Goal: Information Seeking & Learning: Learn about a topic

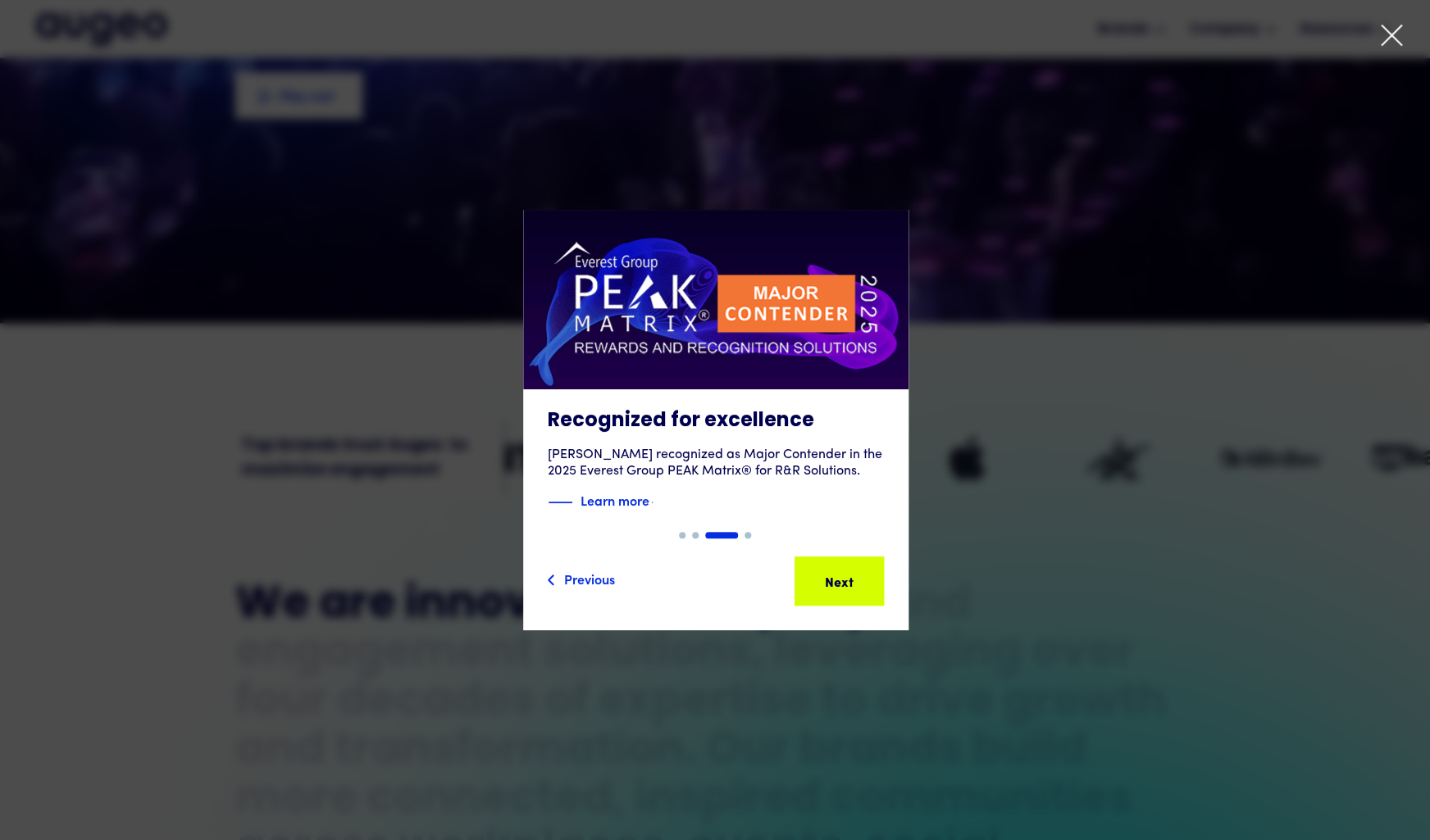
click at [1395, 30] on icon at bounding box center [1391, 35] width 19 height 19
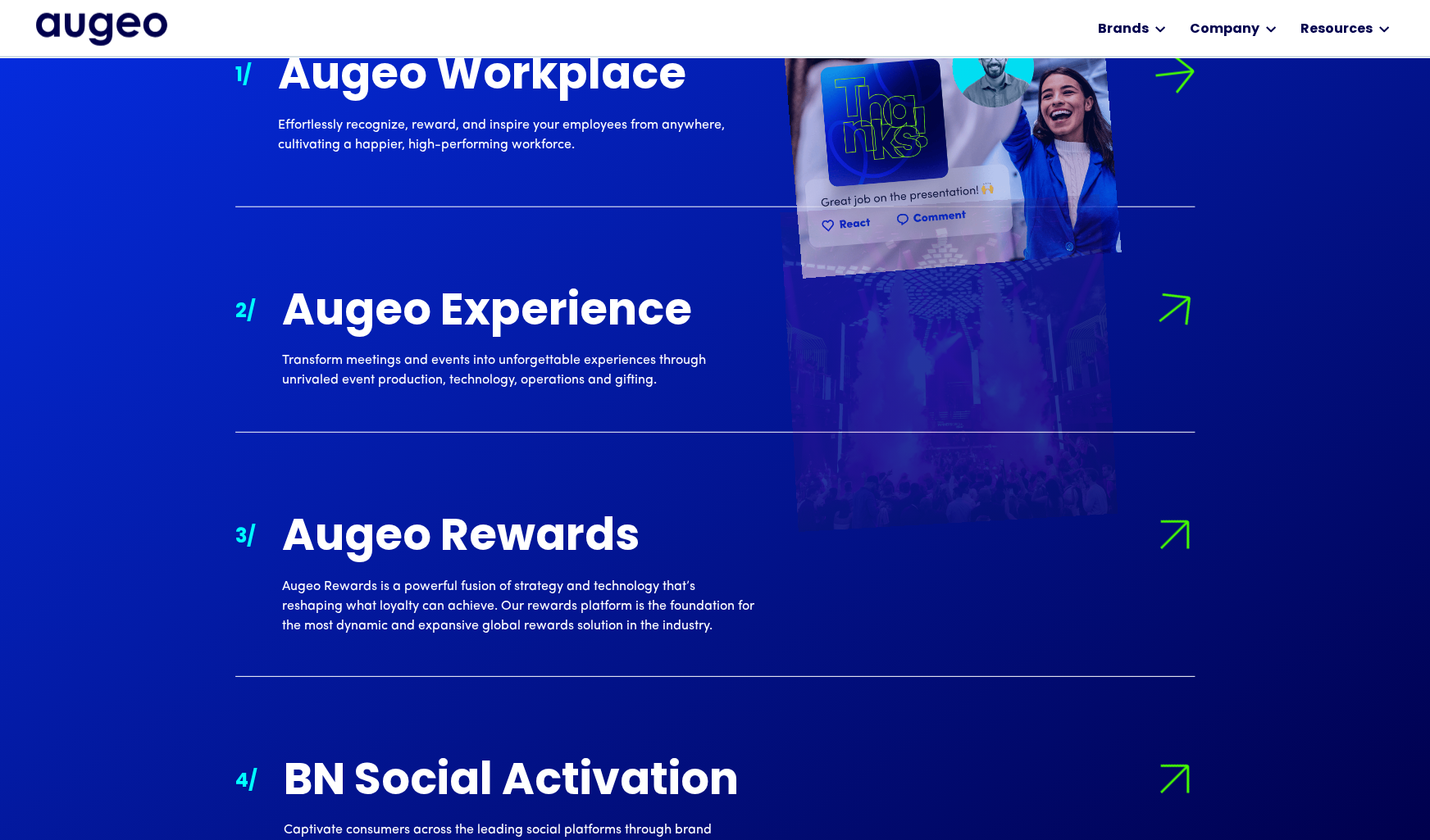
scroll to position [1824, 0]
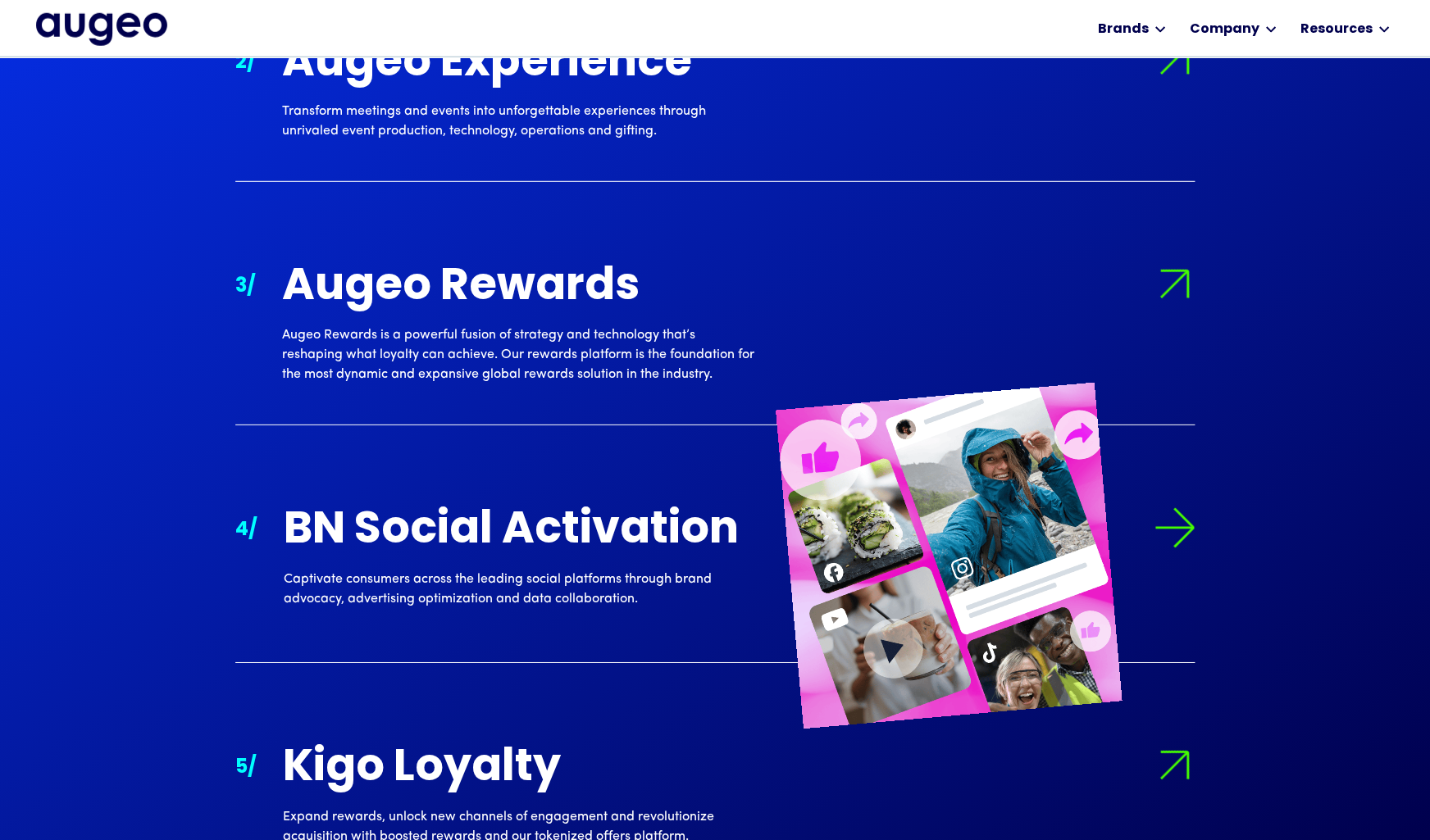
click at [641, 547] on div "BN Social Activation" at bounding box center [519, 531] width 472 height 49
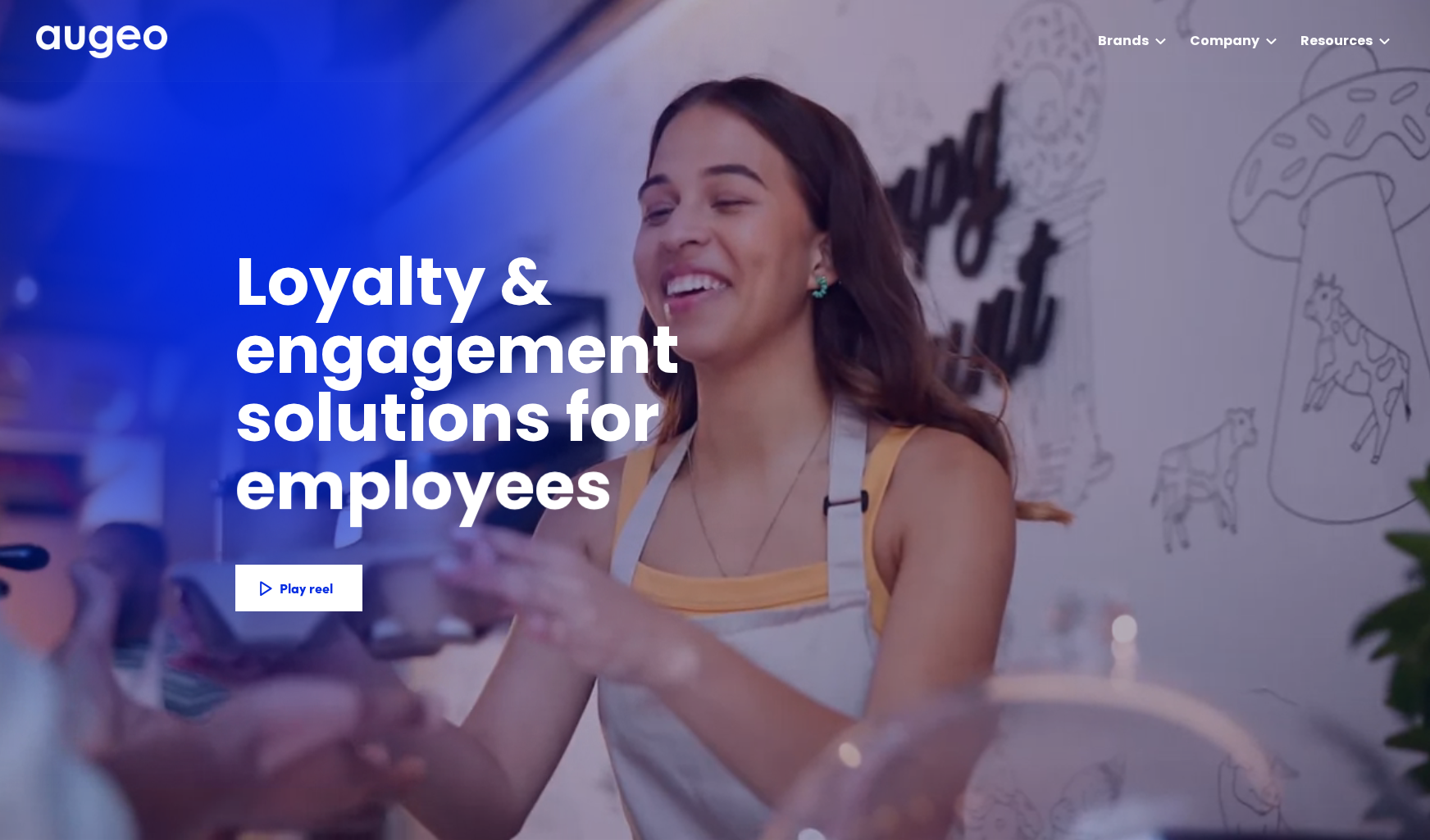
scroll to position [0, 0]
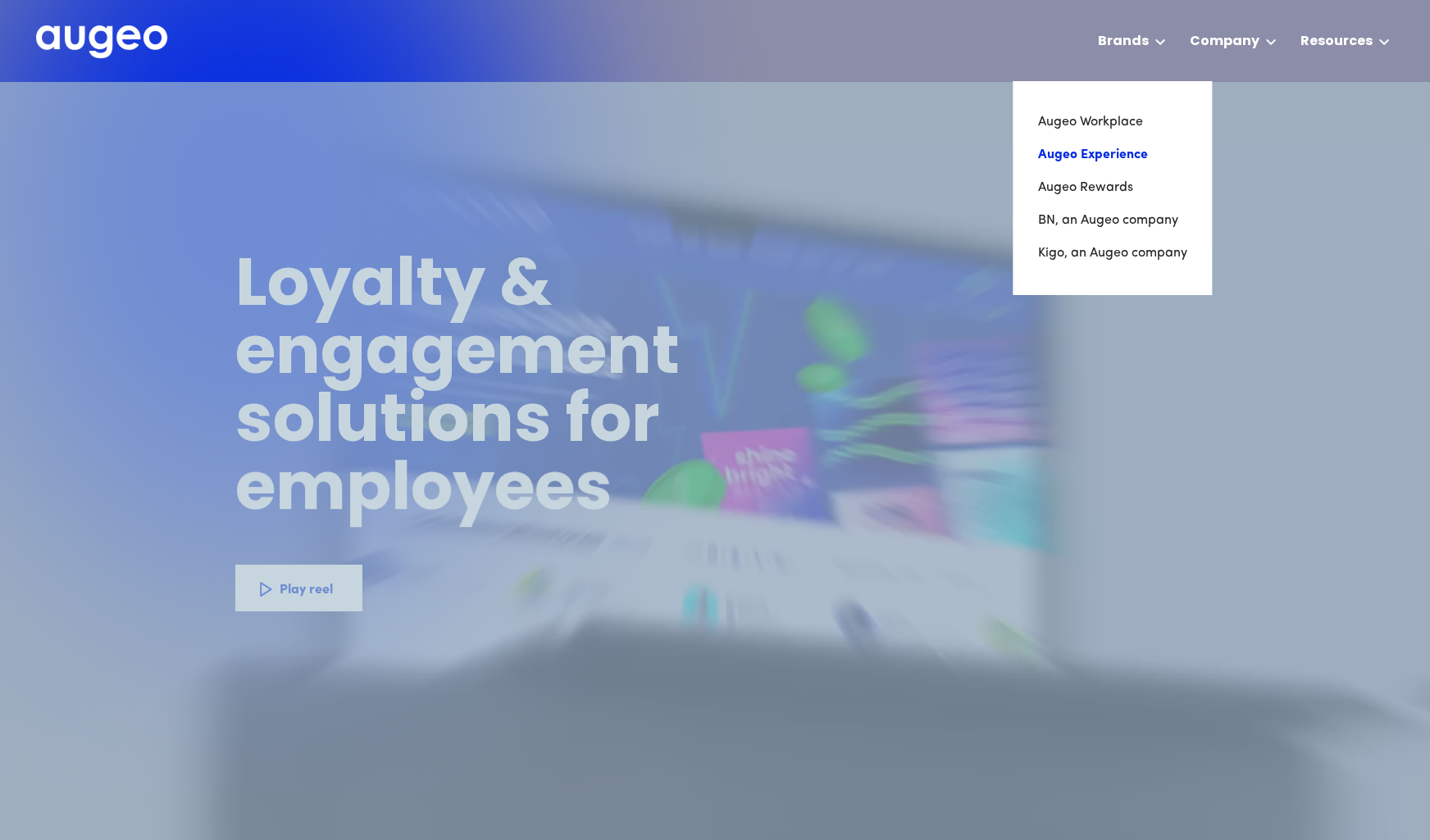
click at [1118, 150] on link "Augeo Experience" at bounding box center [1111, 154] width 149 height 33
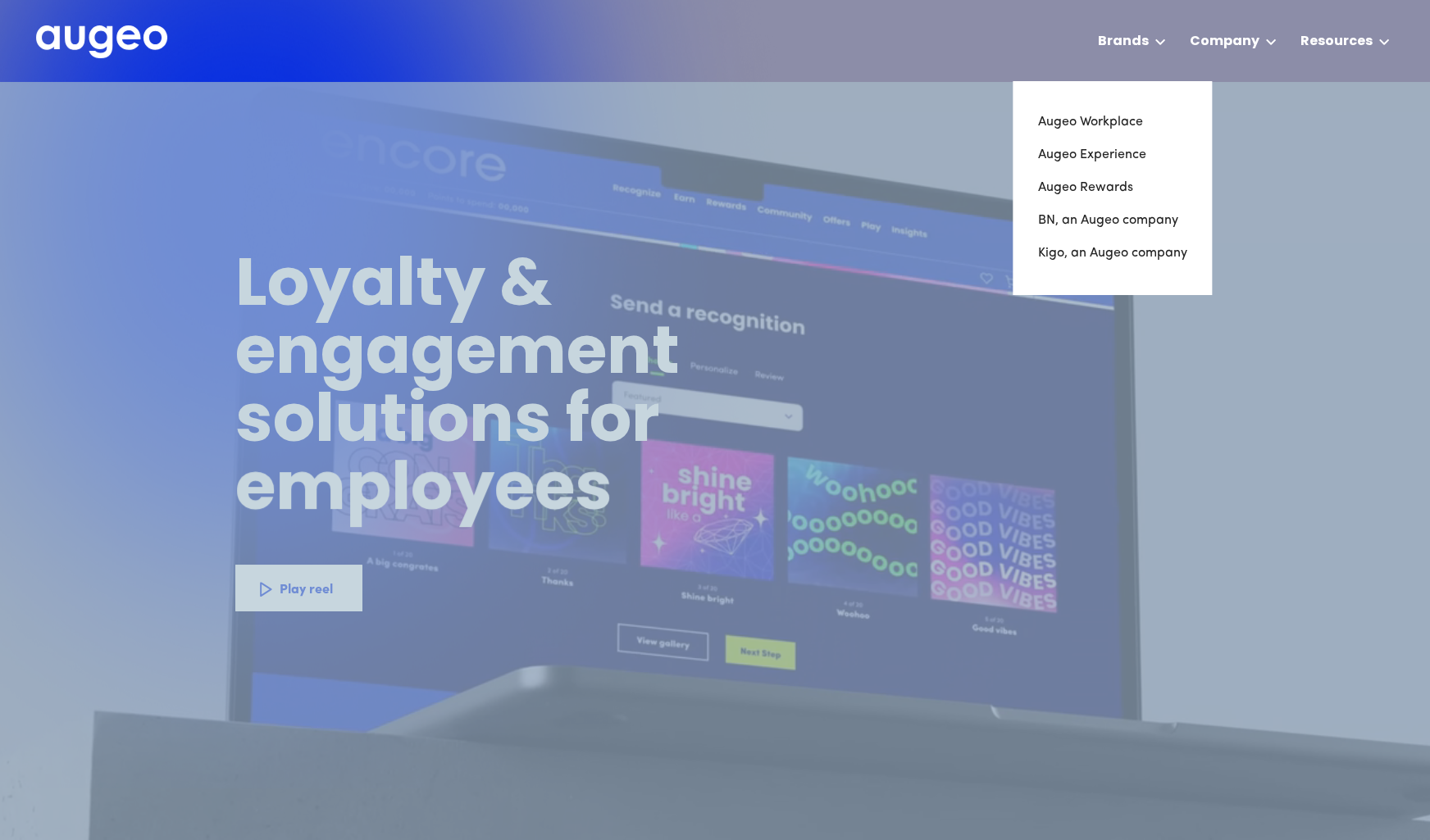
click at [0, 0] on div "AI-powered media buying Introducing Aimy, an AI platform enabling companies of …" at bounding box center [0, 0] width 0 height 0
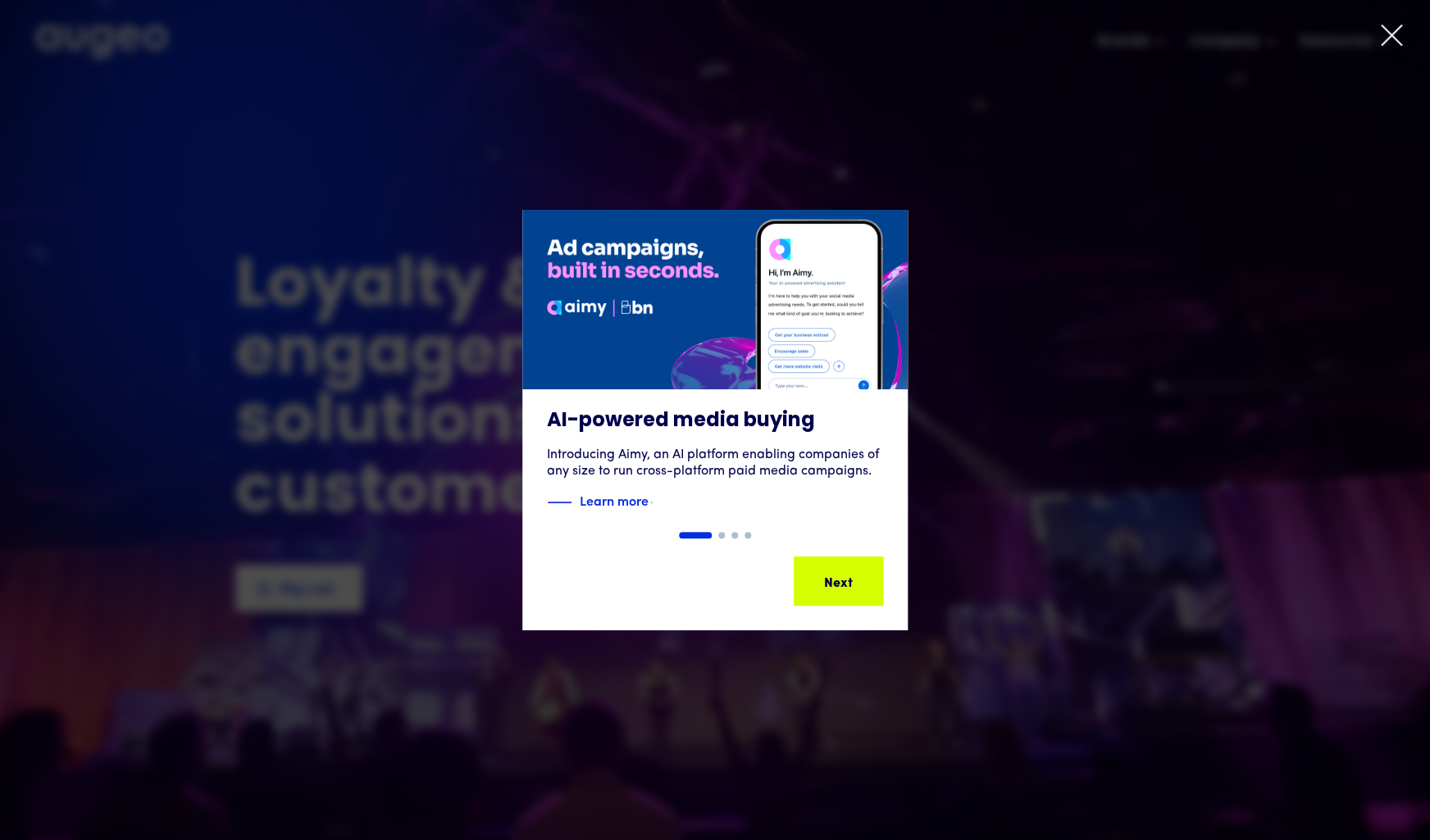
click at [1401, 27] on icon at bounding box center [1391, 35] width 25 height 25
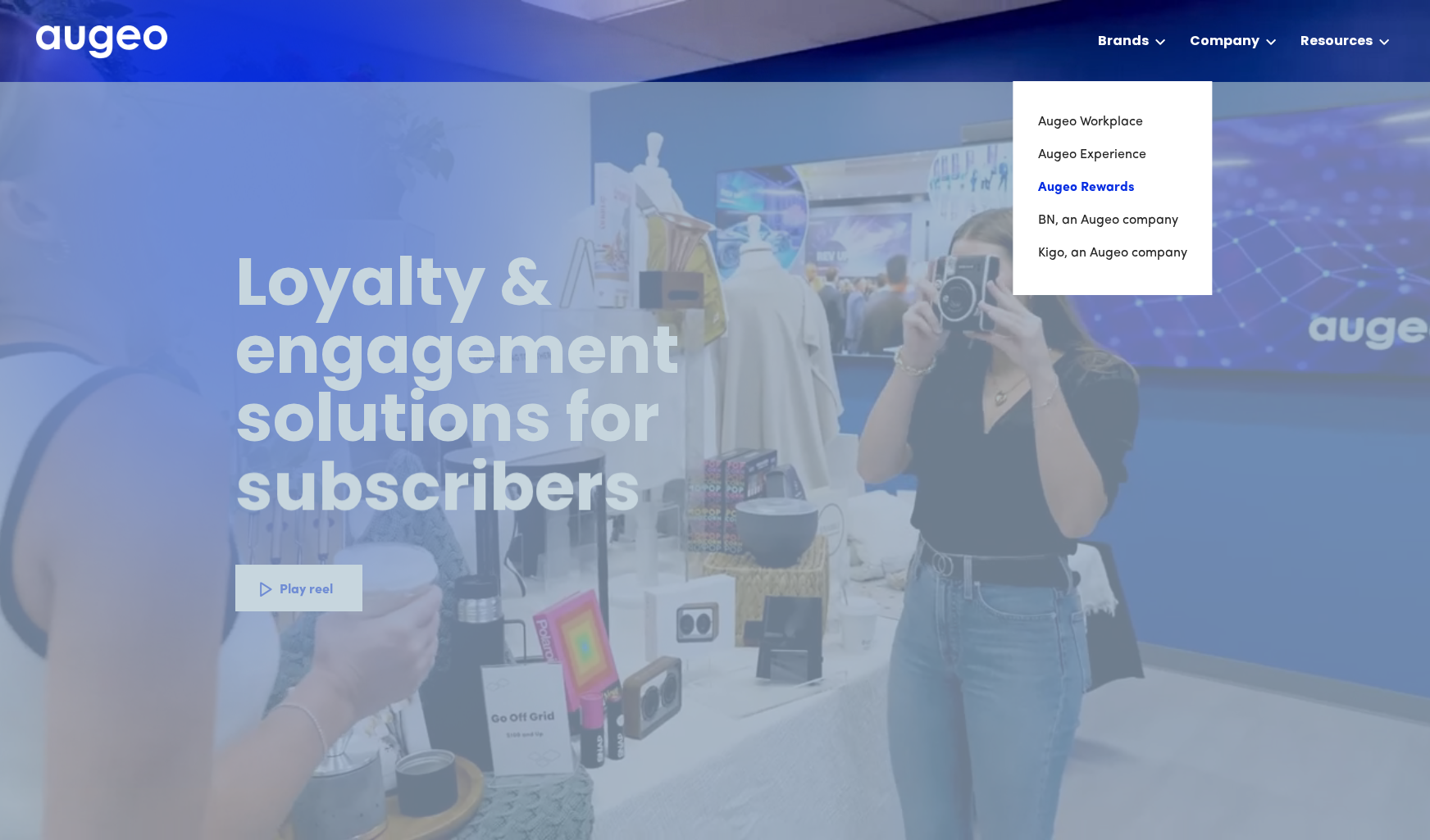
click at [1088, 184] on link "Augeo Rewards" at bounding box center [1111, 187] width 149 height 33
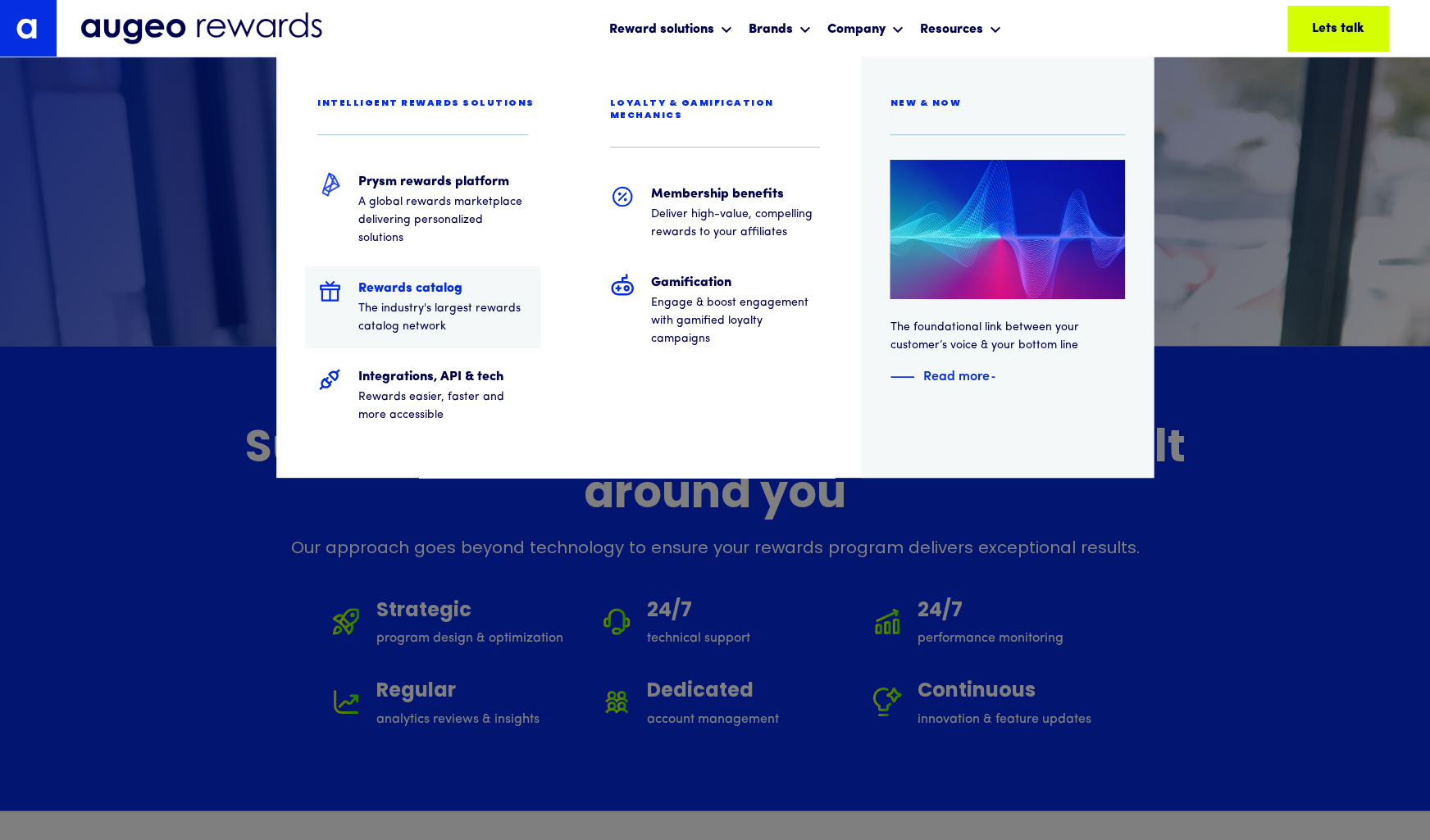
scroll to position [9418, 0]
click at [452, 312] on p "The industry's largest rewards catalog network" at bounding box center [444, 318] width 170 height 36
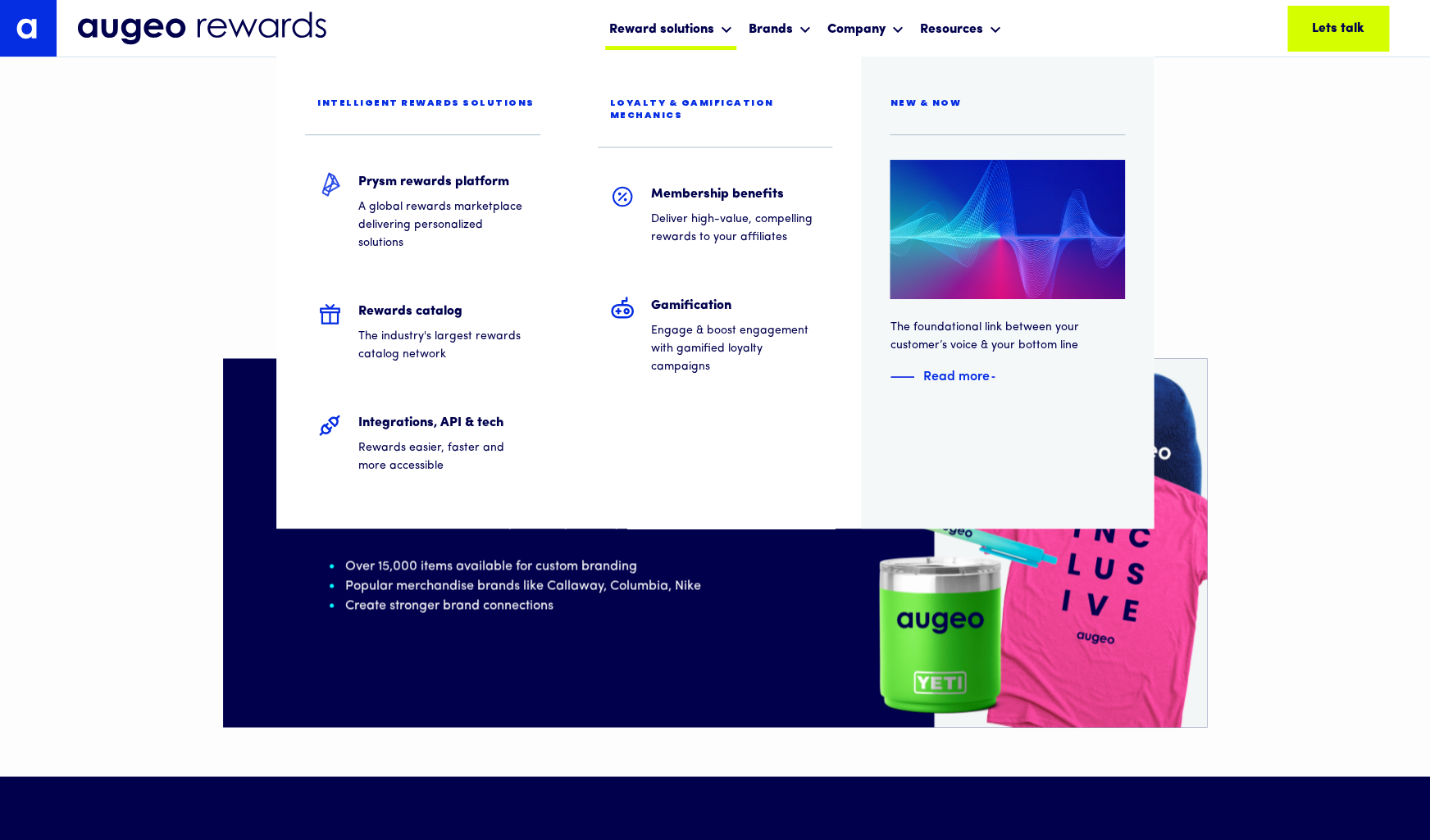
scroll to position [3878, 0]
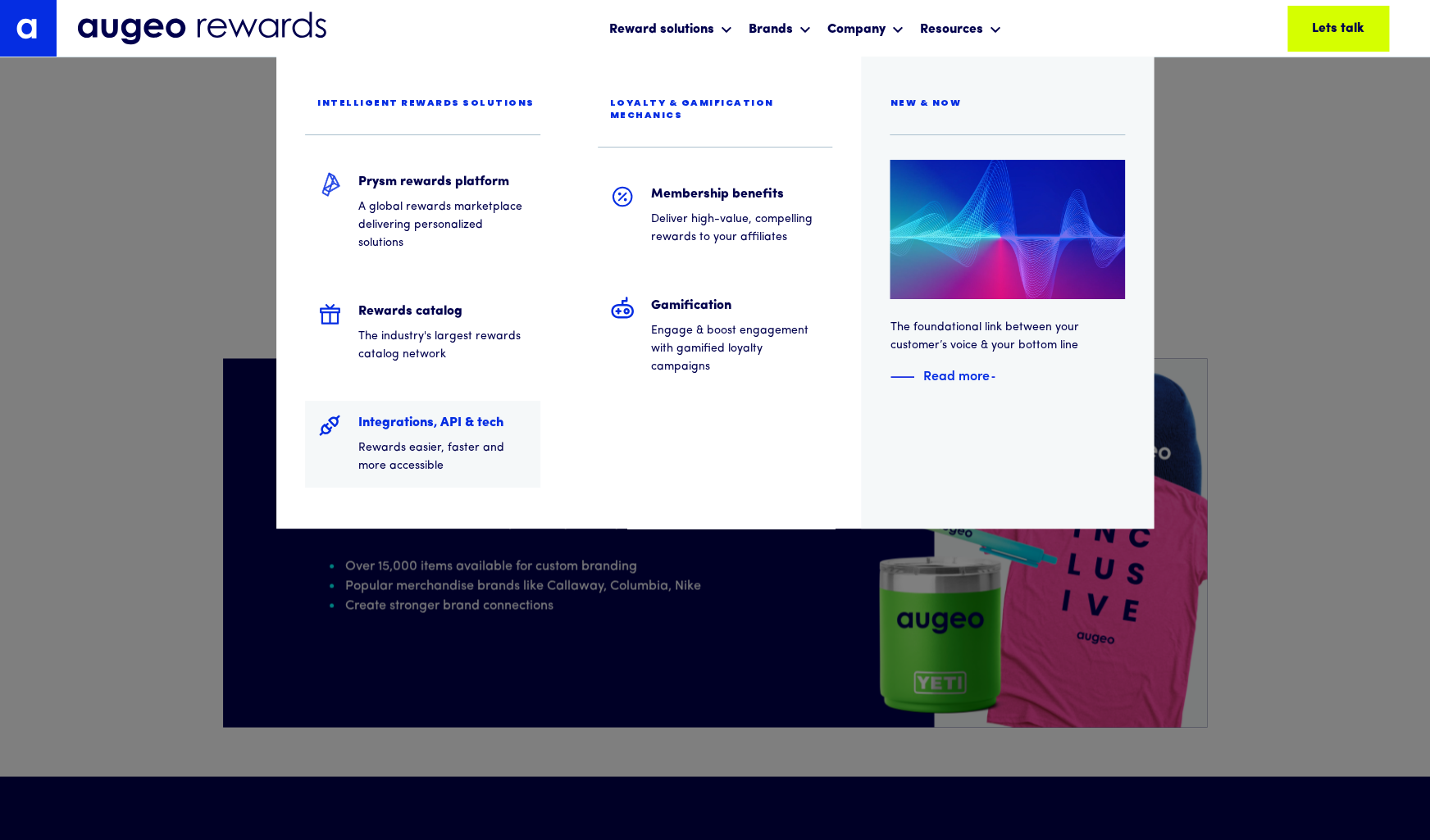
click at [447, 421] on h5 "Integrations, API & tech" at bounding box center [444, 423] width 170 height 19
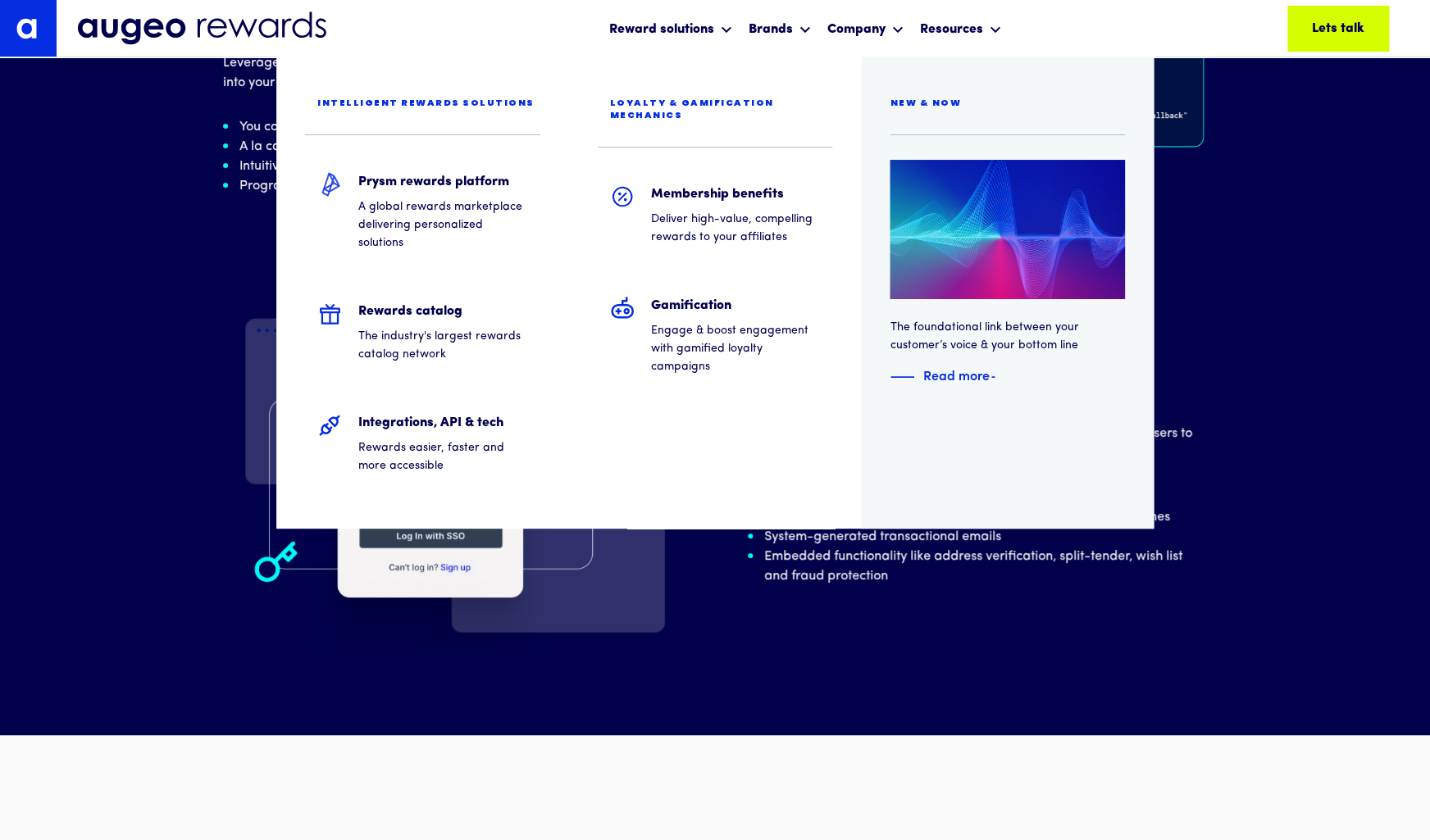
scroll to position [2854, 0]
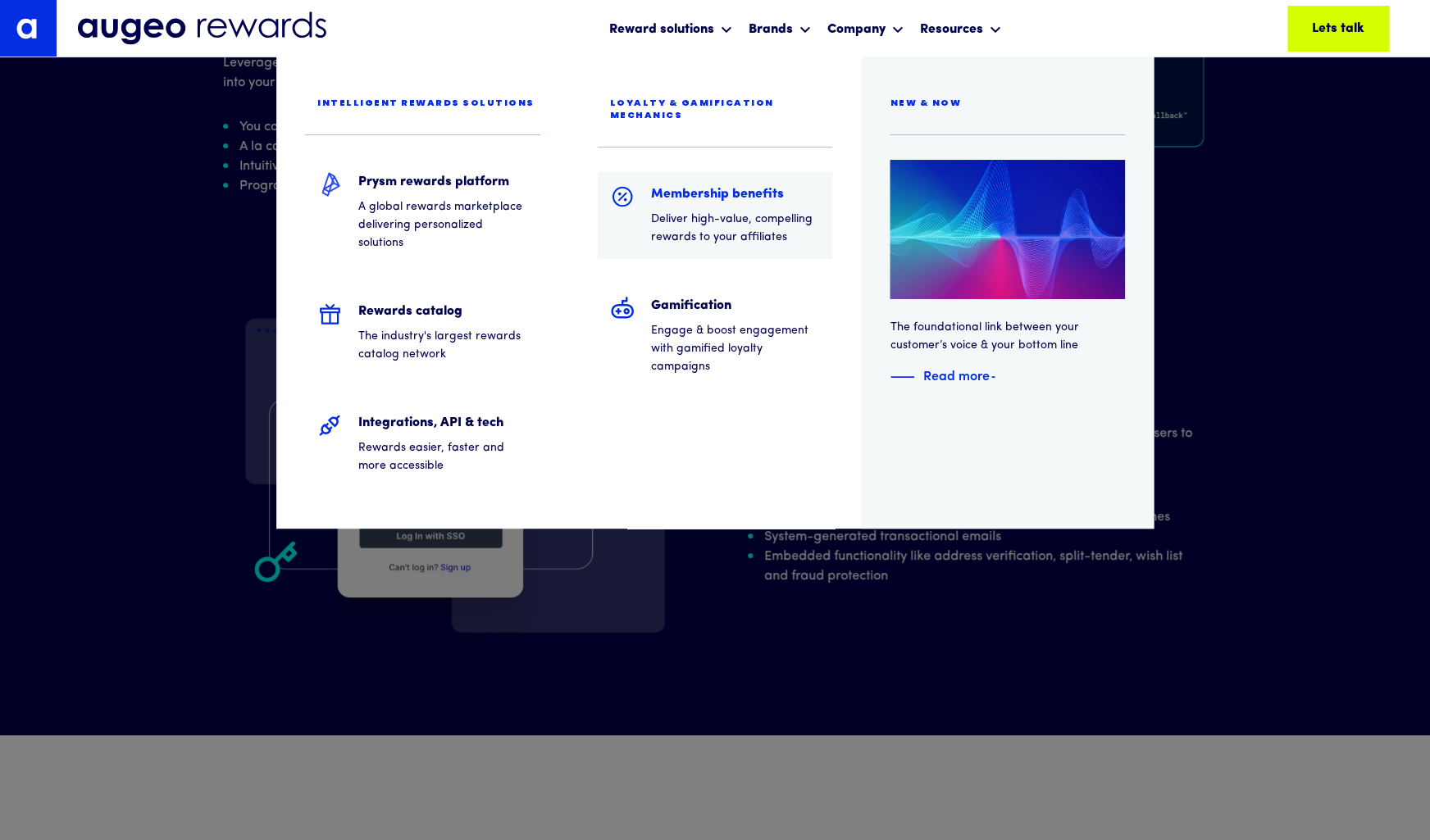
click at [700, 184] on h5 "Membership benefits" at bounding box center [736, 194] width 170 height 19
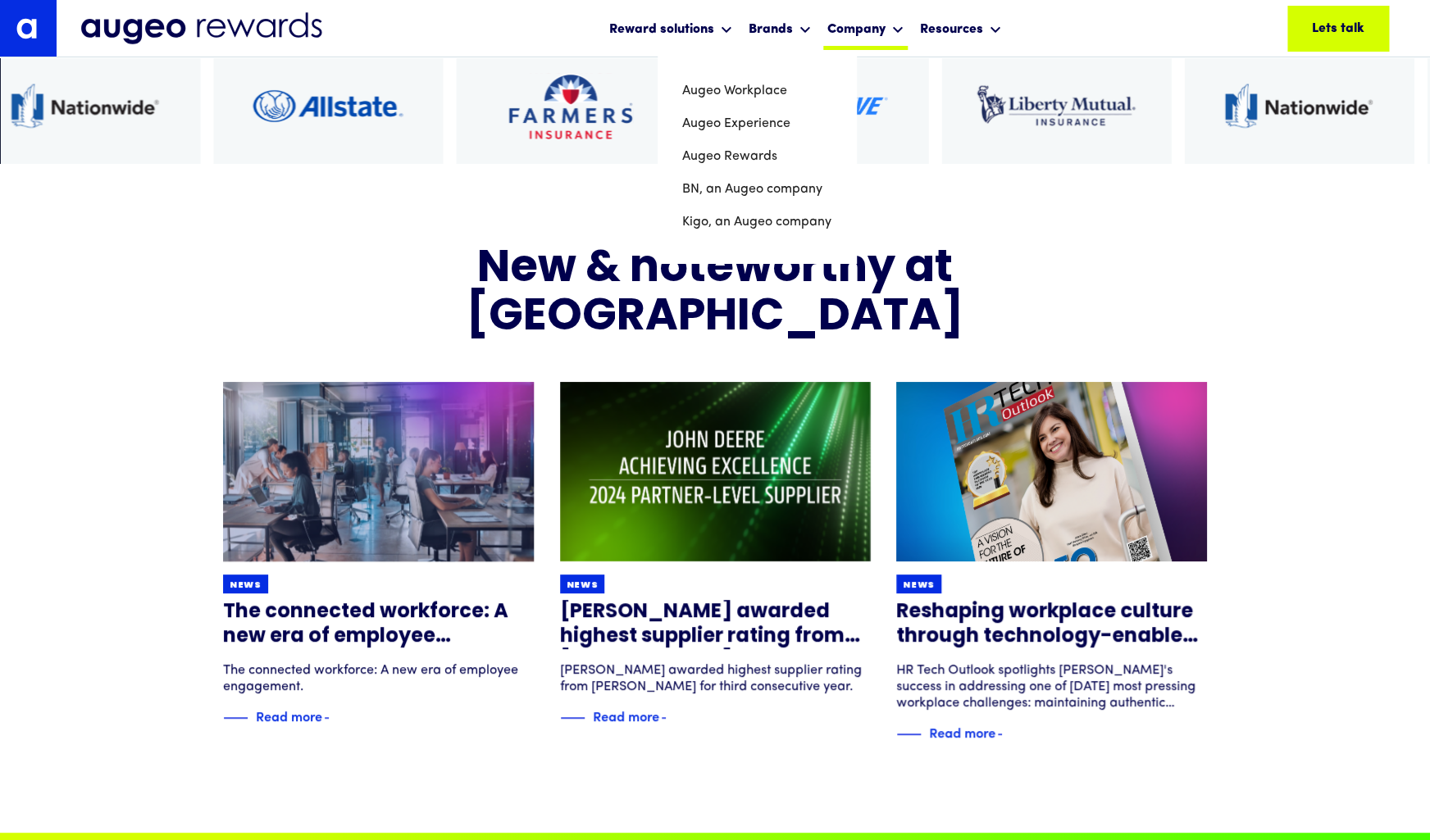
scroll to position [5570, 0]
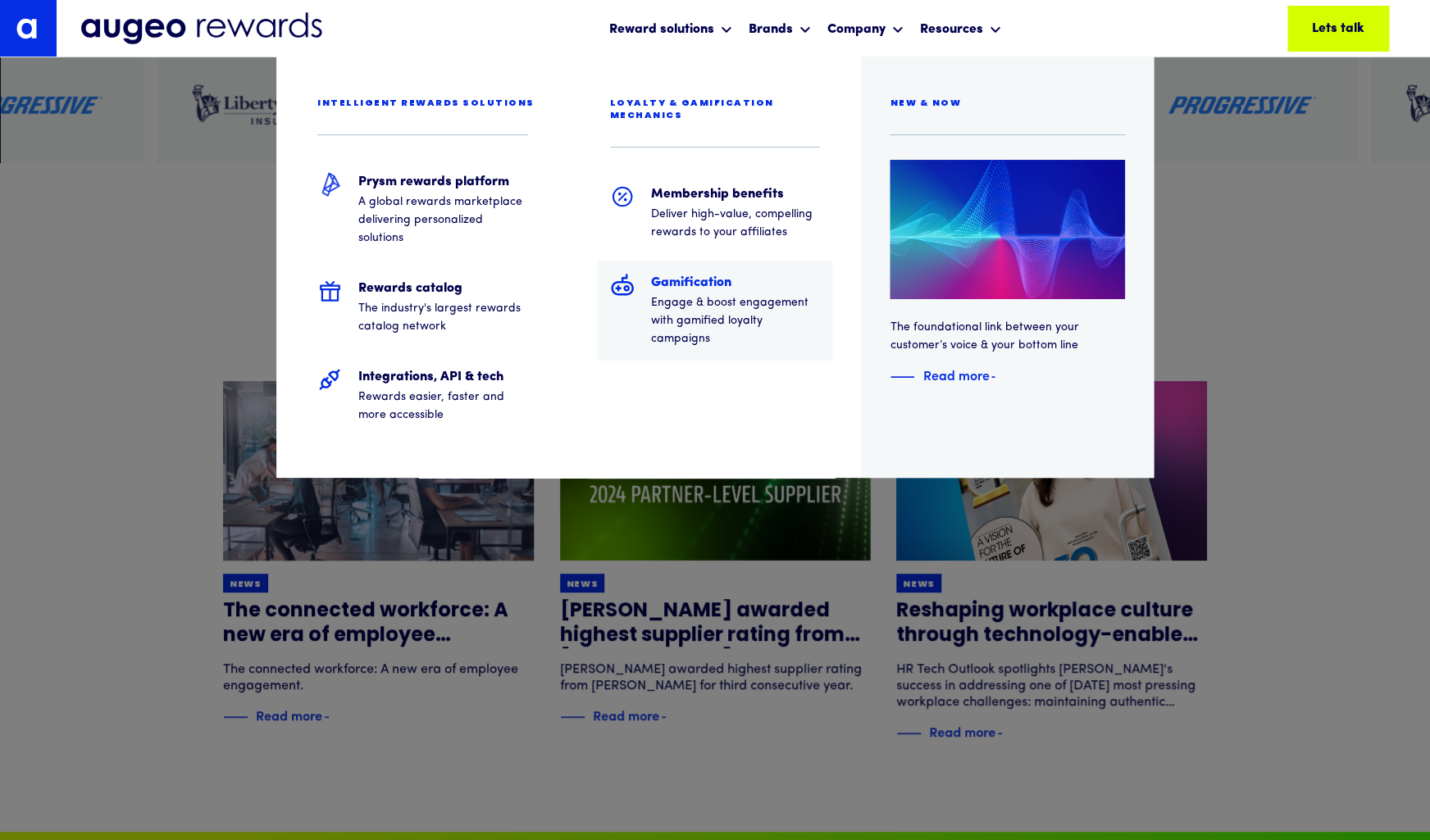
click at [685, 273] on h5 "Gamification" at bounding box center [736, 282] width 170 height 19
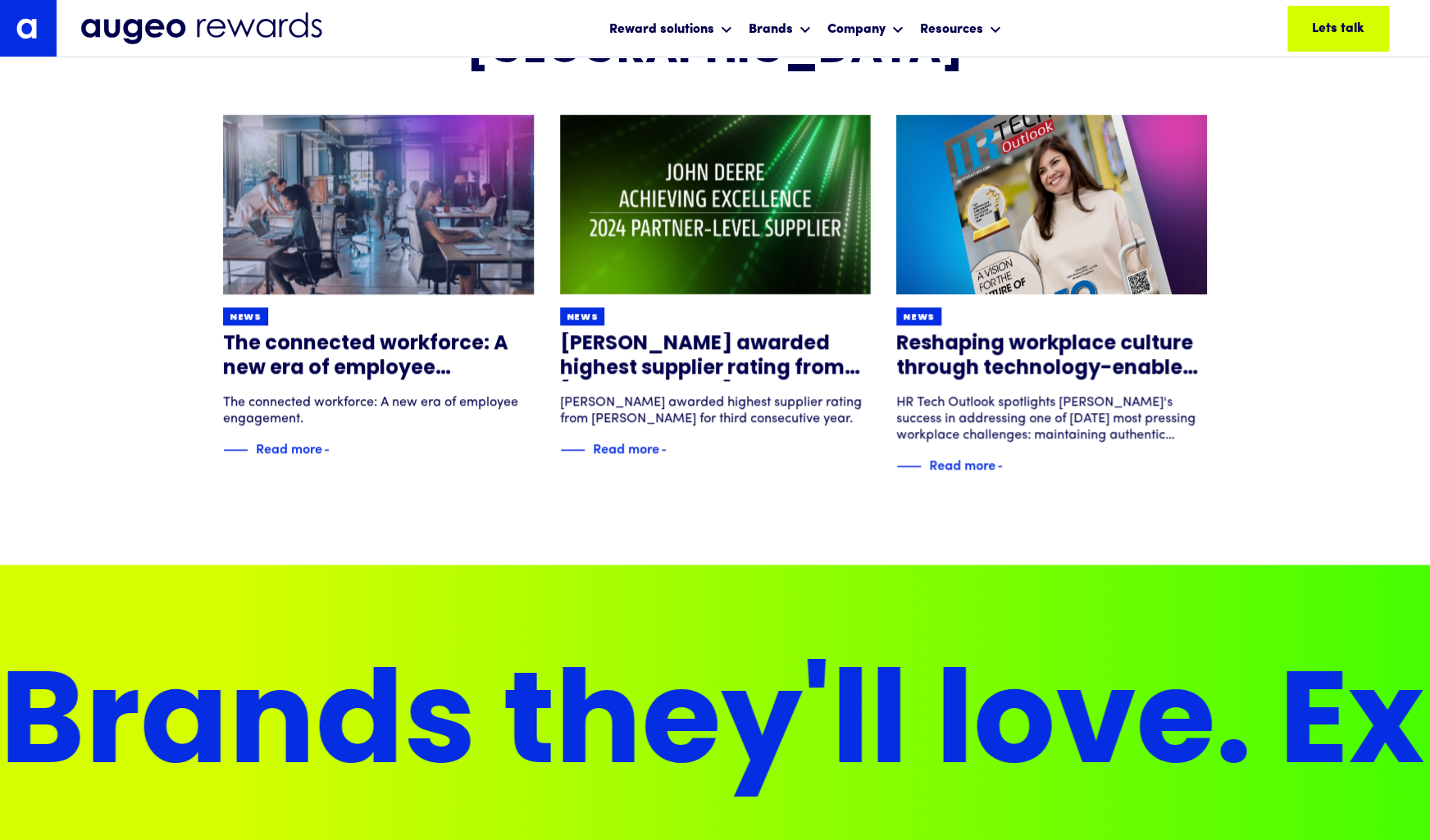
click at [116, 36] on img at bounding box center [203, 28] width 243 height 35
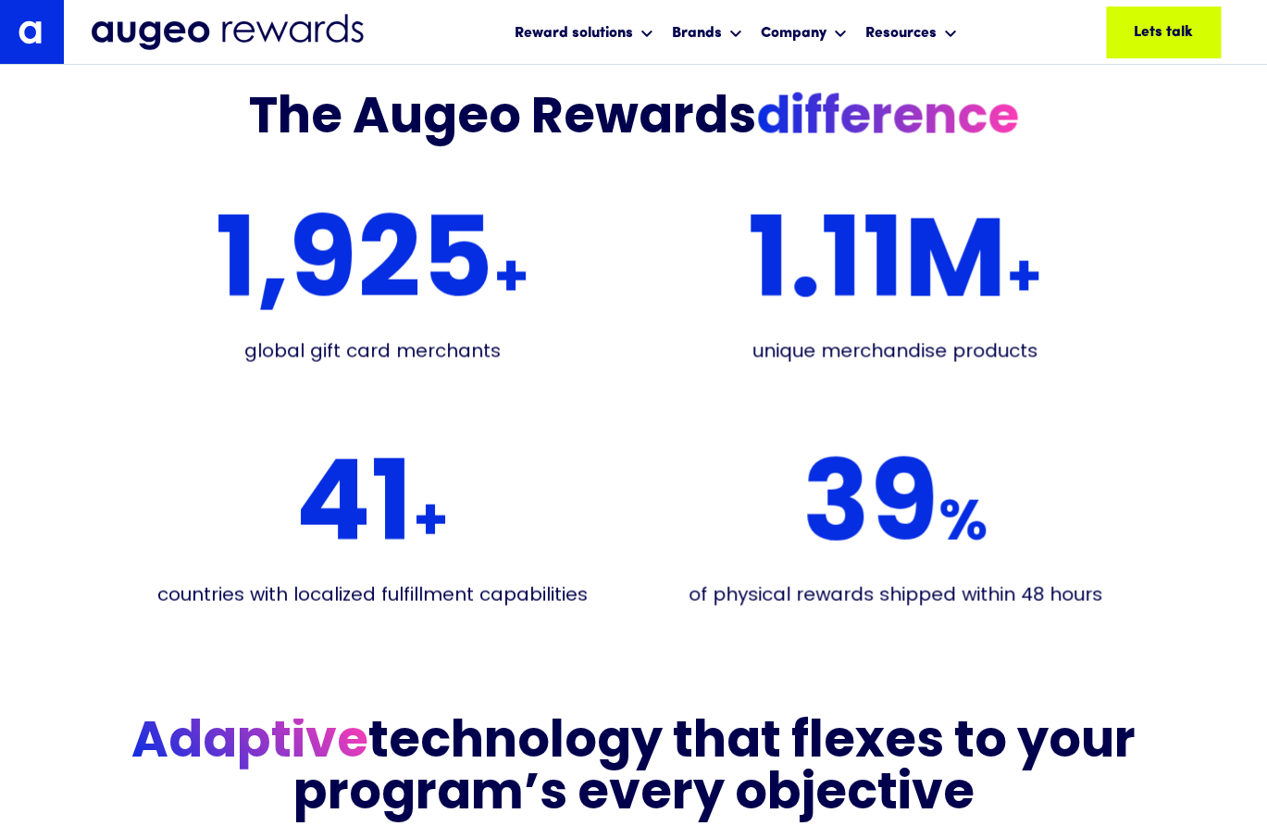
scroll to position [3629, 0]
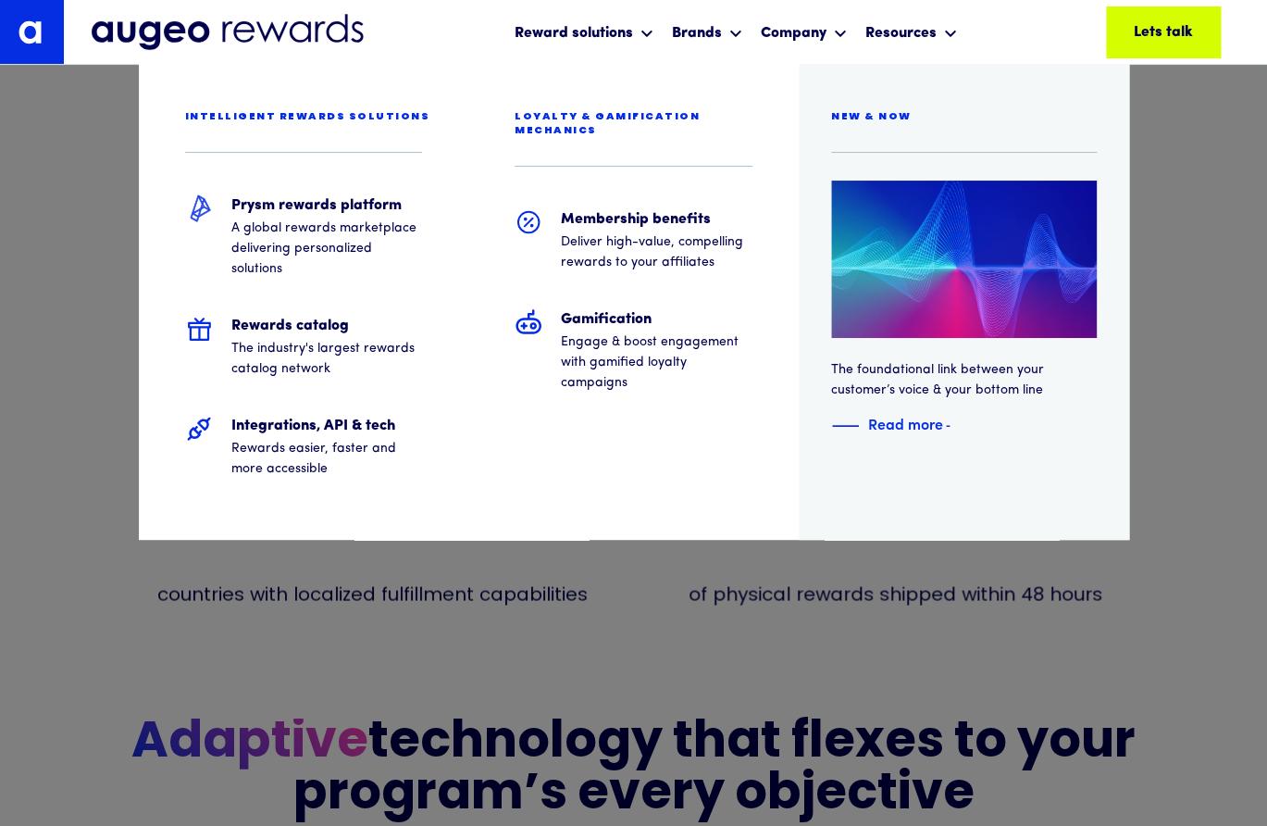
click at [726, 30] on div at bounding box center [633, 32] width 1267 height 65
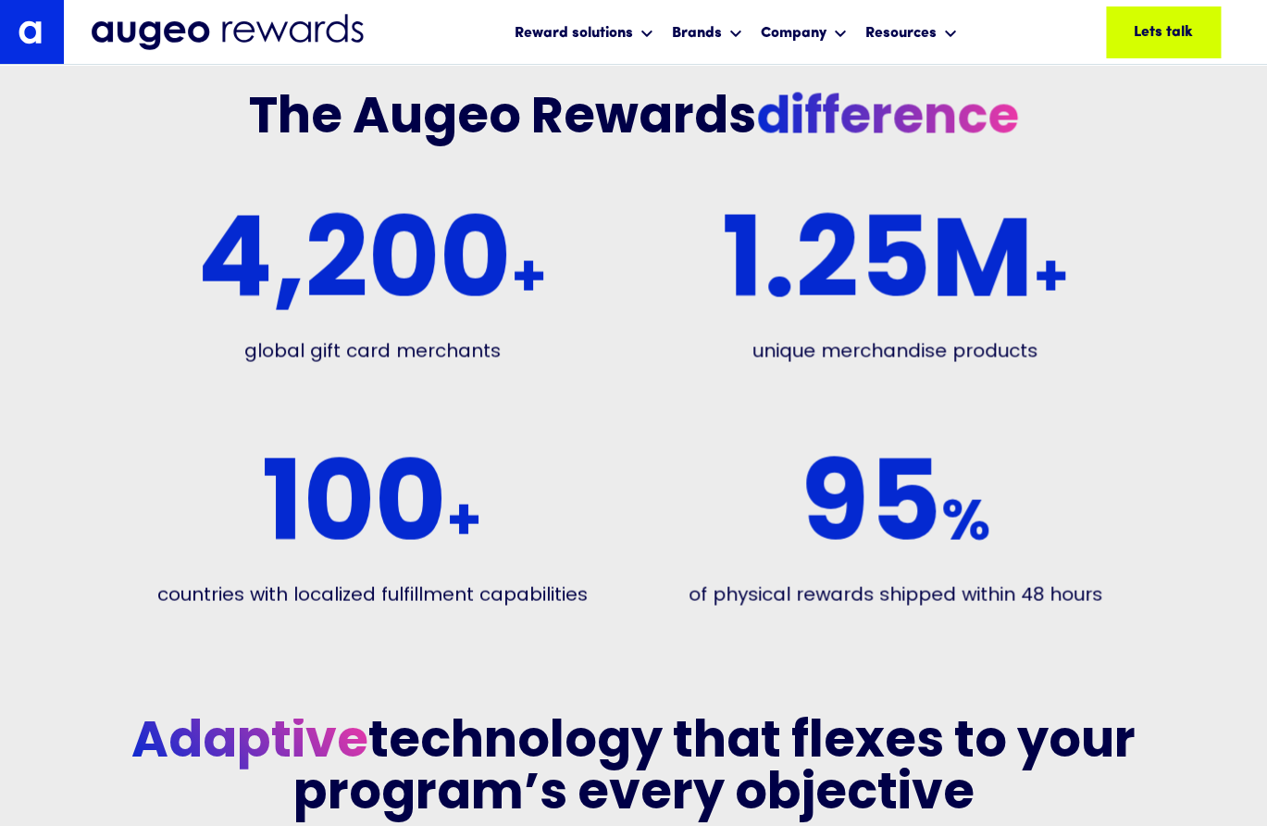
click at [1189, 207] on div "The Augeo Rewards difference 4,200 + global gift card merchants 1. 25 M + uniqu…" at bounding box center [634, 358] width 1111 height 534
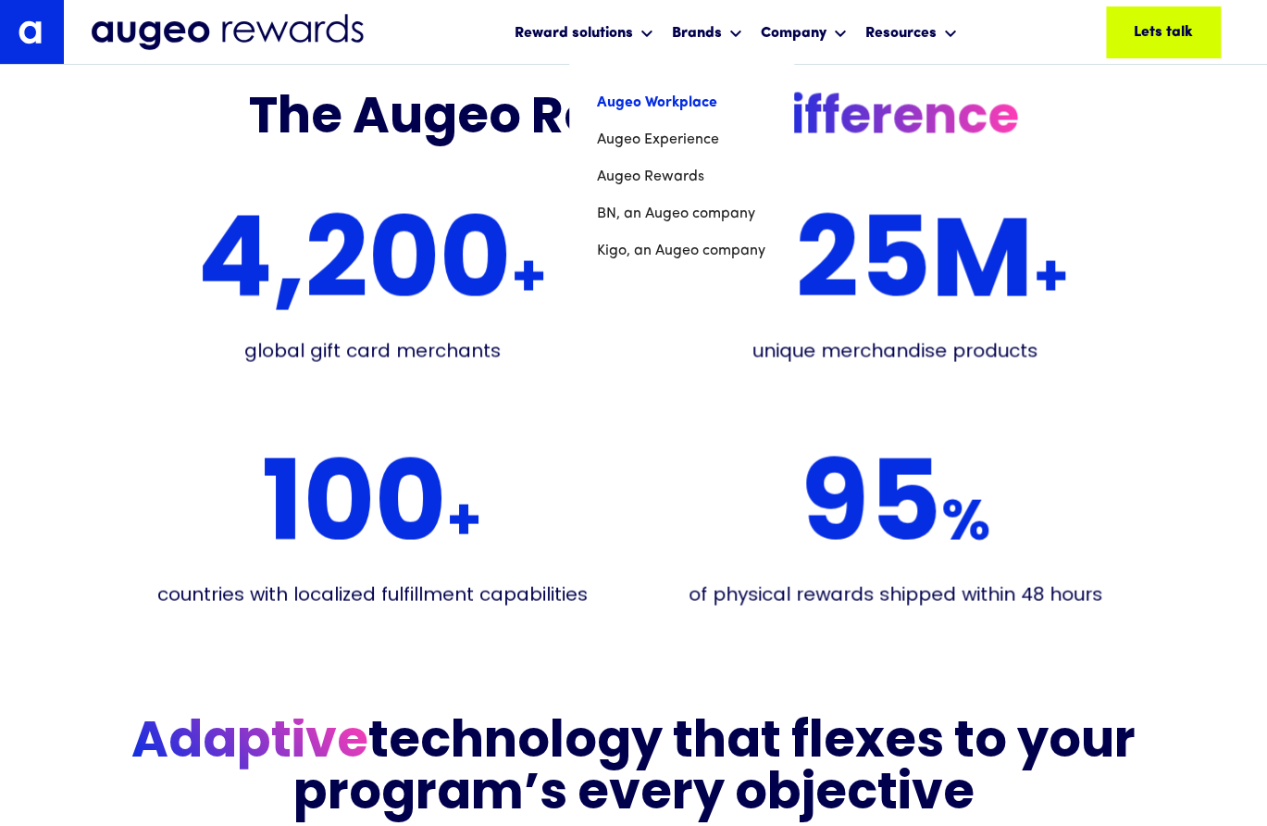
click at [695, 108] on link "Augeo Workplace" at bounding box center [681, 102] width 168 height 37
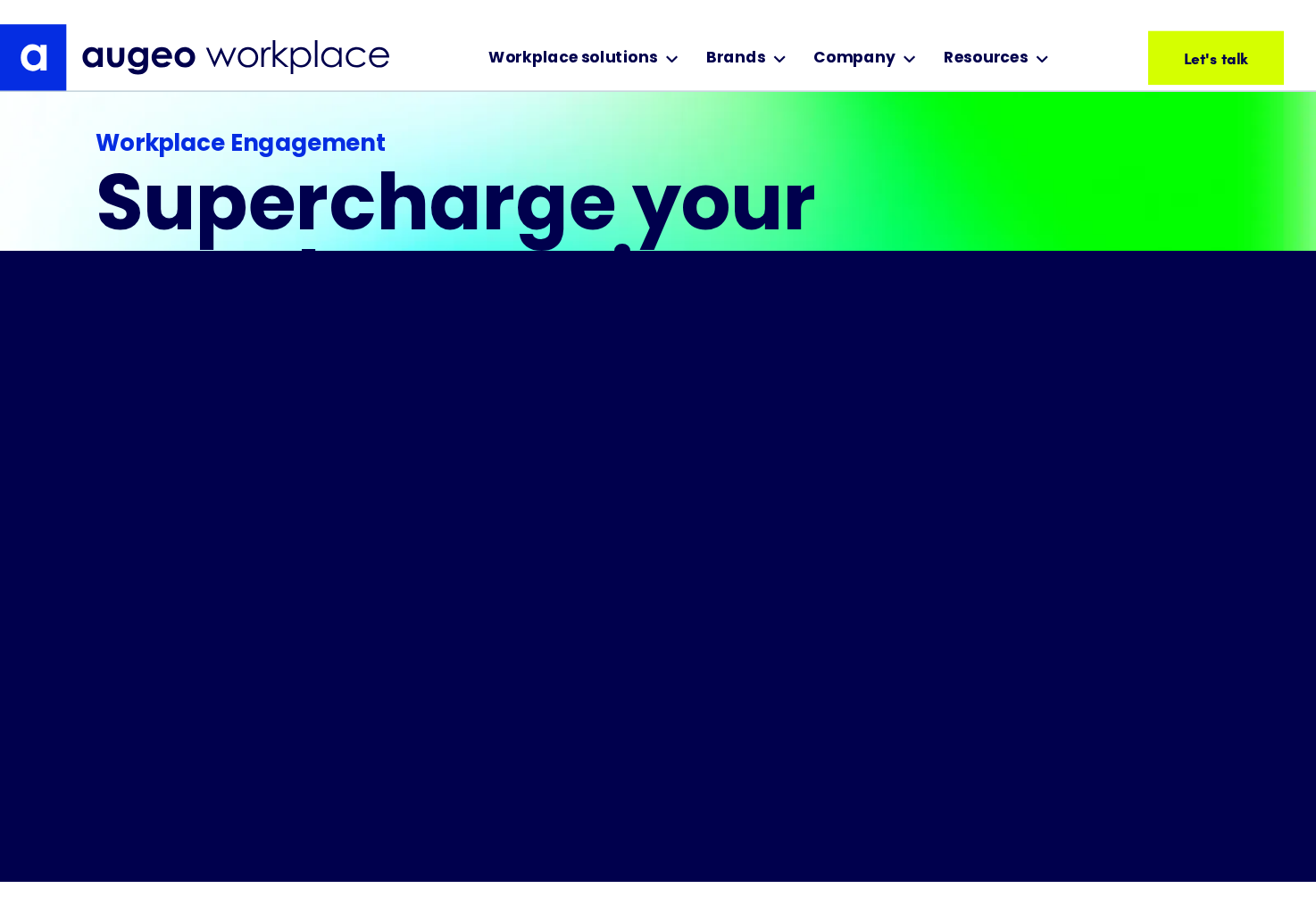
scroll to position [489, 0]
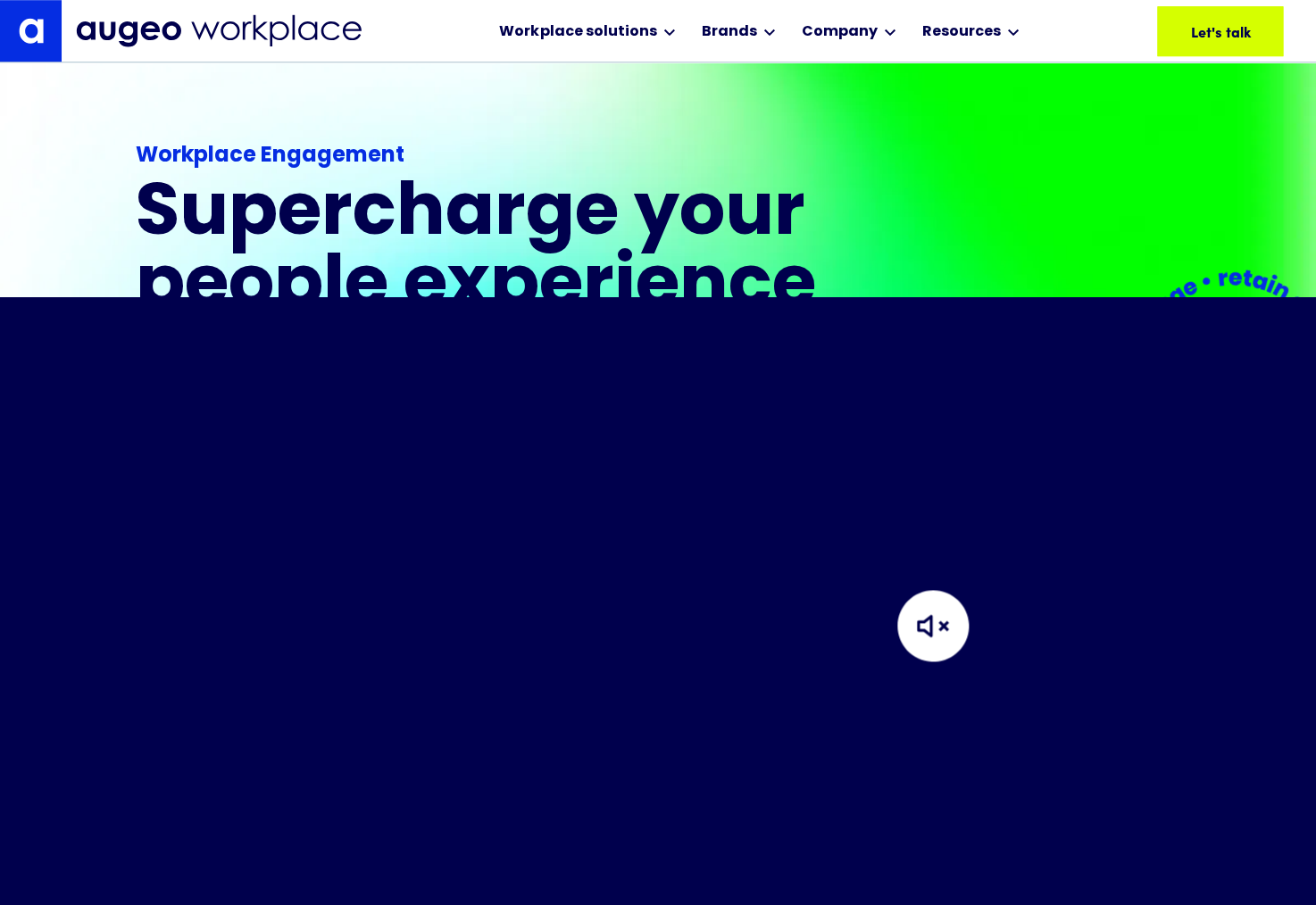
click at [844, 535] on video "Your browser does not support the video tag." at bounding box center [658, 626] width 1316 height 657
click at [723, 627] on img at bounding box center [725, 650] width 178 height 178
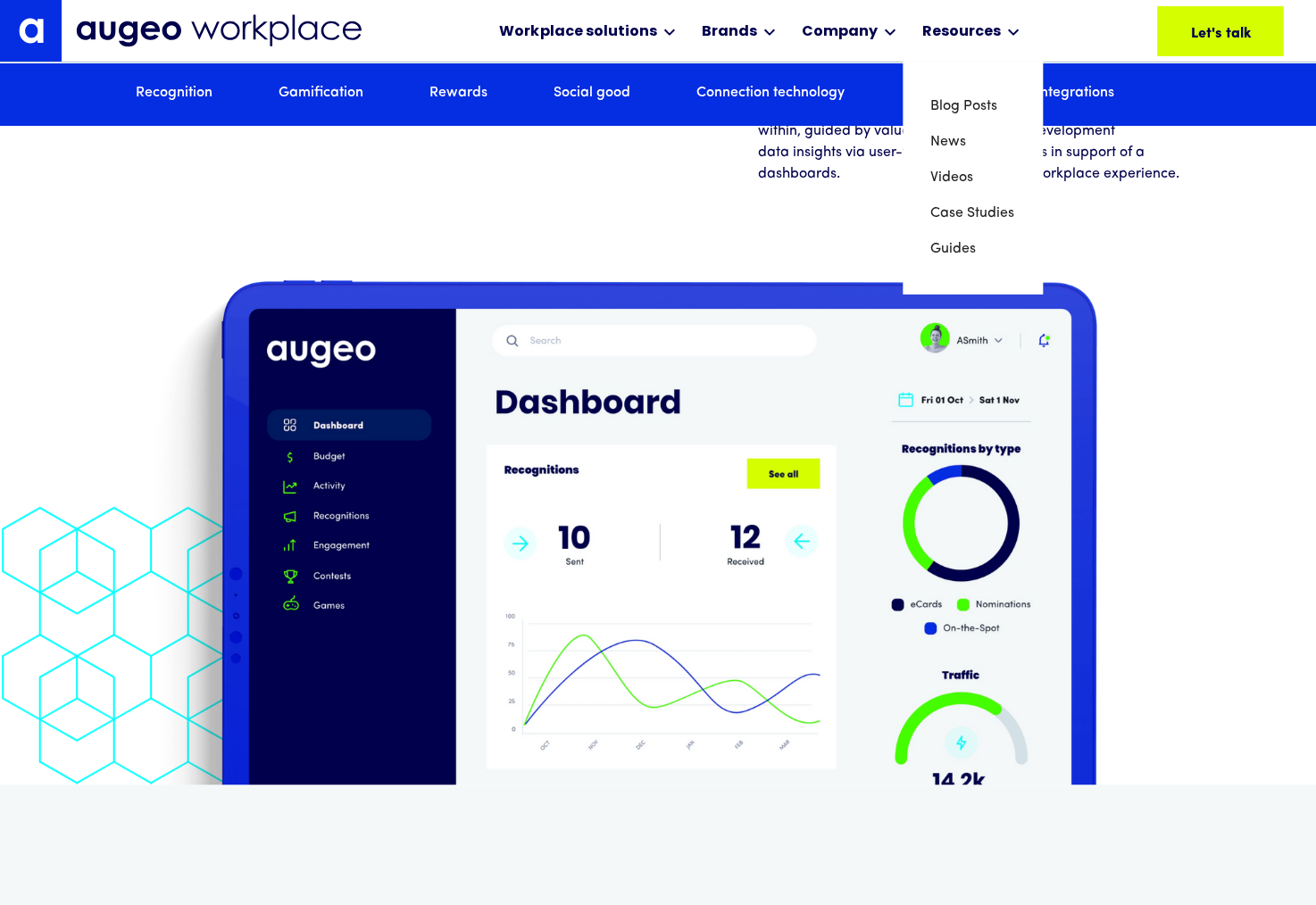
scroll to position [10273, 0]
